Goal: Information Seeking & Learning: Learn about a topic

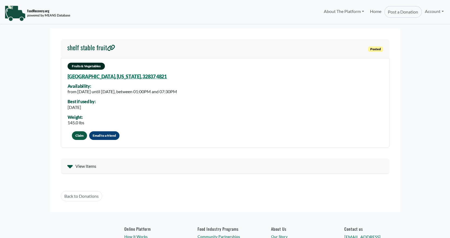
select select "Language Translate Widget"
click at [379, 12] on link "Home" at bounding box center [375, 12] width 17 height 12
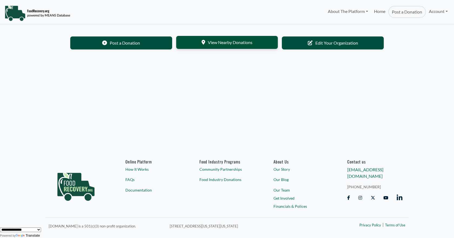
click at [228, 42] on link "View Nearby Donations" at bounding box center [227, 42] width 102 height 13
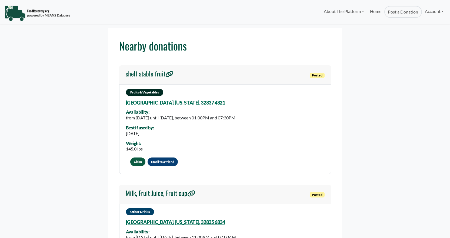
select select "Language Translate Widget"
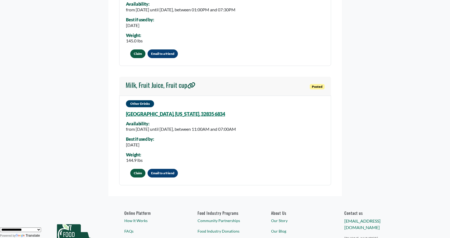
scroll to position [27, 0]
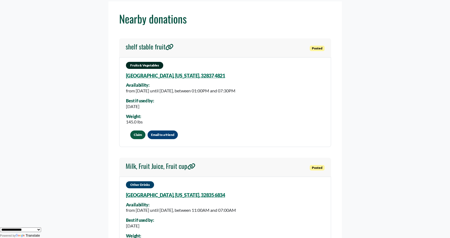
click at [144, 101] on div "Best if used by:" at bounding box center [140, 100] width 28 height 5
click at [151, 46] on h4 "shelf stable fruit" at bounding box center [150, 47] width 48 height 8
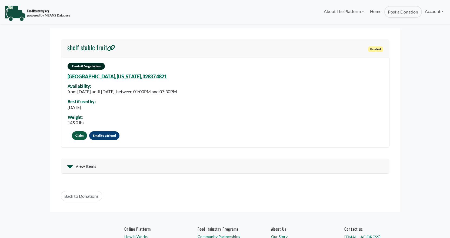
select select "Language Translate Widget"
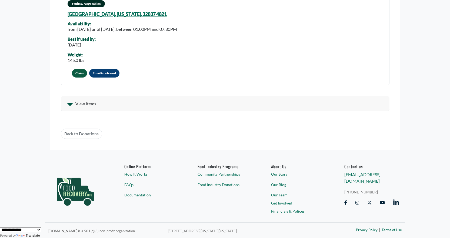
scroll to position [63, 0]
click at [127, 101] on div "View Items" at bounding box center [225, 103] width 329 height 15
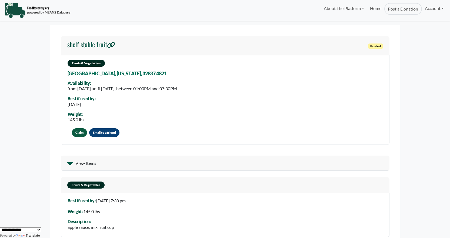
scroll to position [0, 0]
